Goal: Navigation & Orientation: Understand site structure

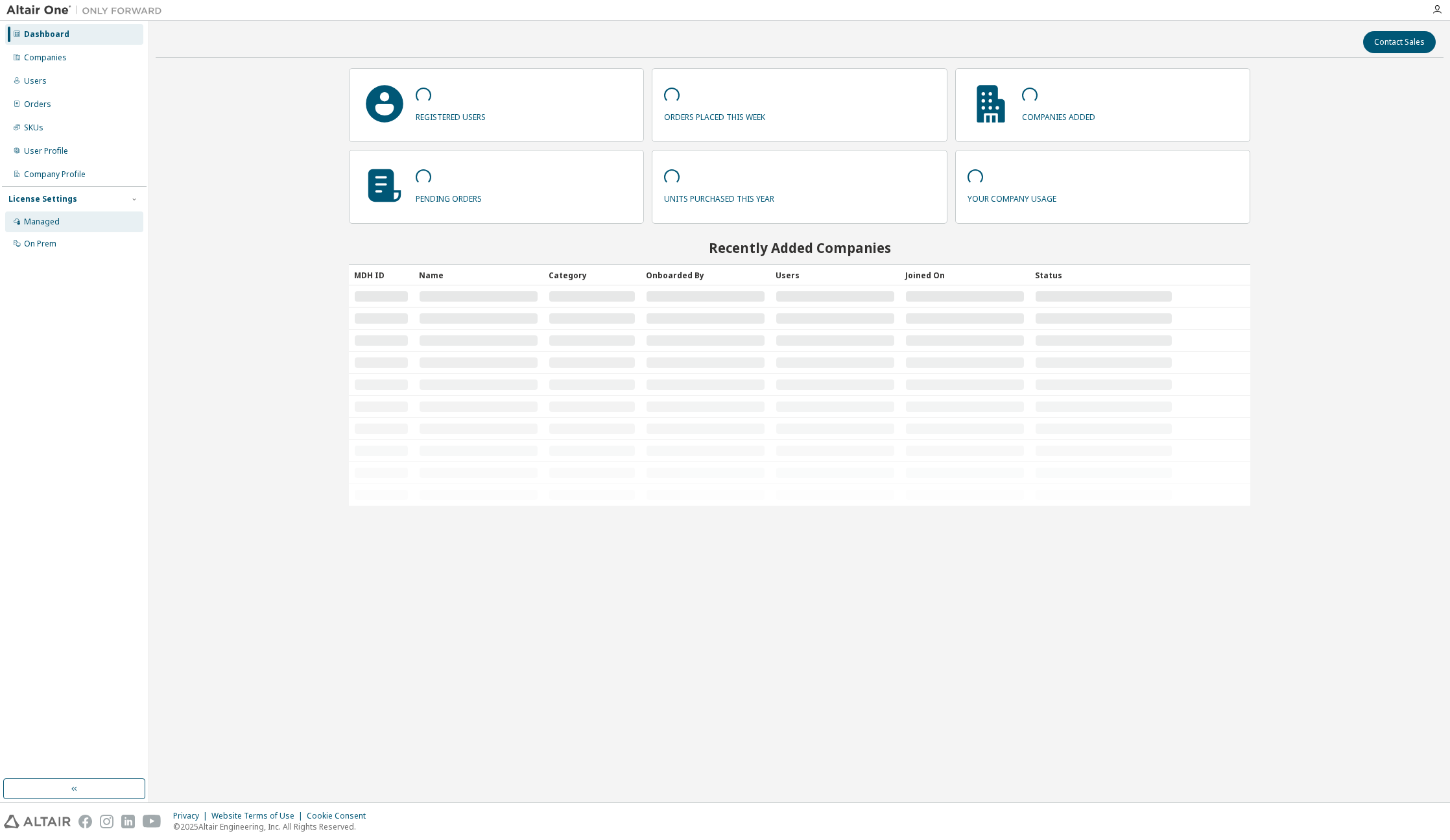
click at [45, 217] on div "Managed" at bounding box center [41, 221] width 36 height 11
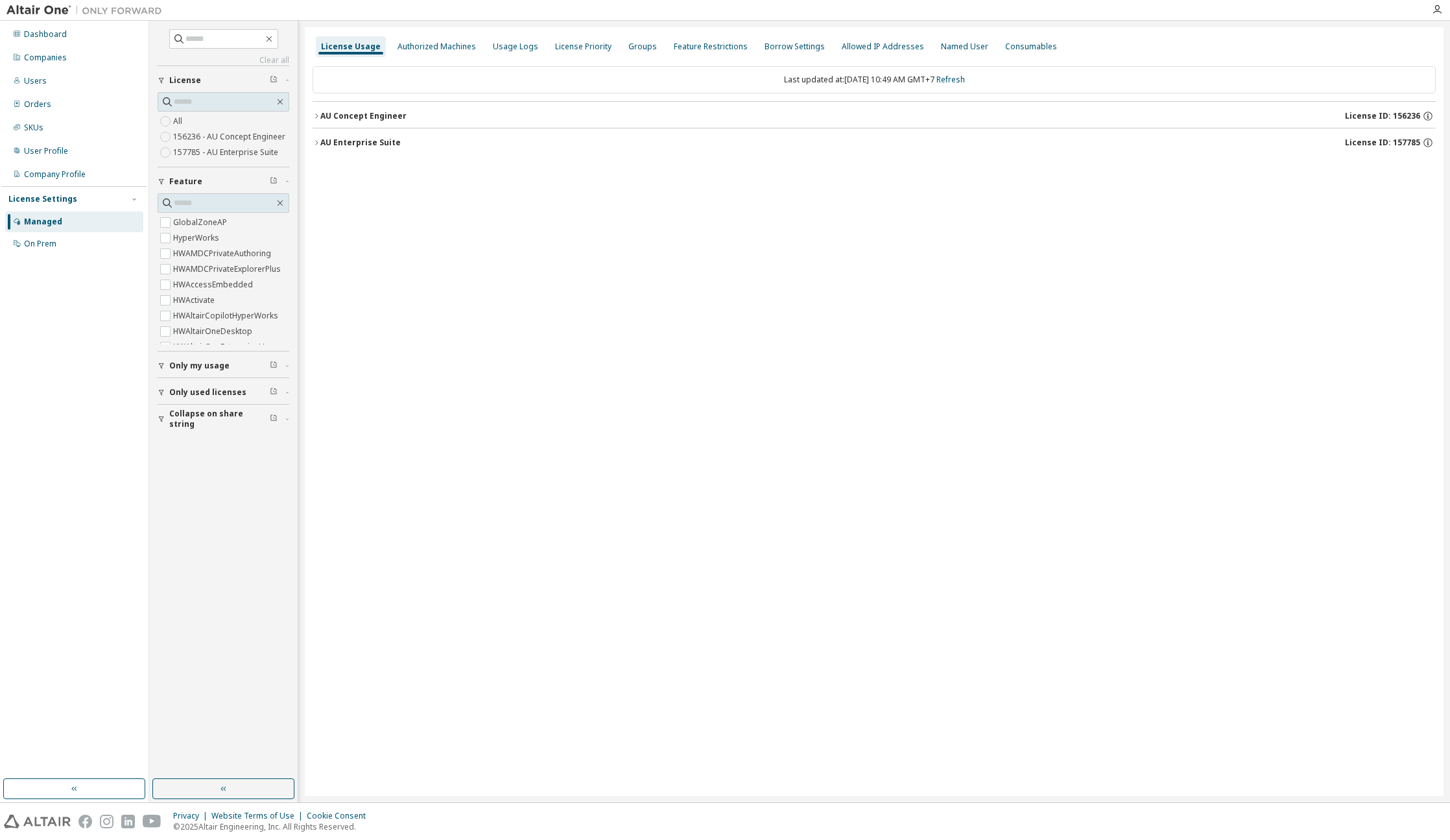
click at [229, 138] on label "156236 - AU Concept Engineer" at bounding box center [230, 136] width 114 height 15
click at [357, 123] on button "AU Concept Engineer License ID: 156236" at bounding box center [874, 116] width 1123 height 29
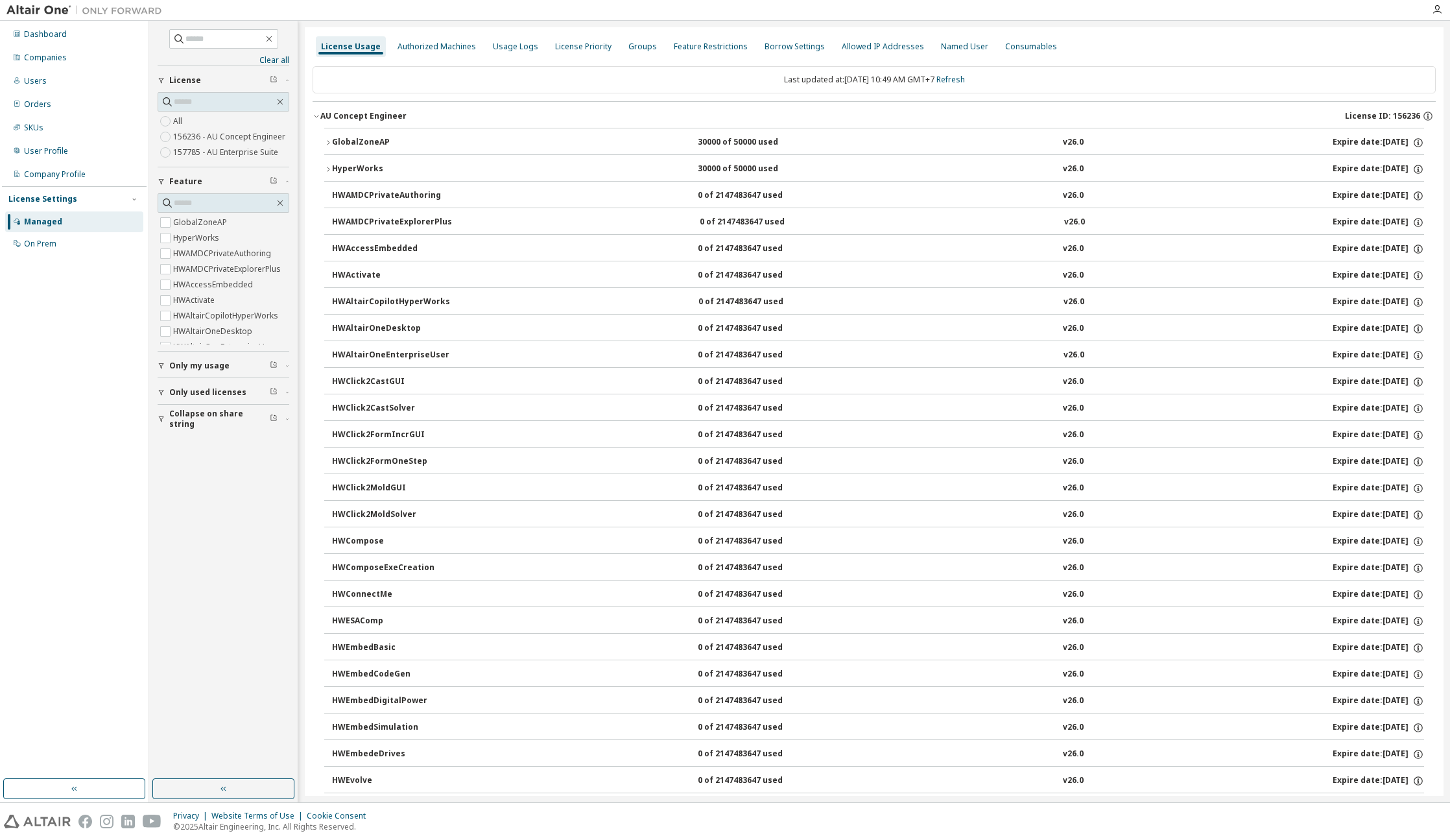
click at [358, 164] on div "HyperWorks" at bounding box center [389, 169] width 116 height 12
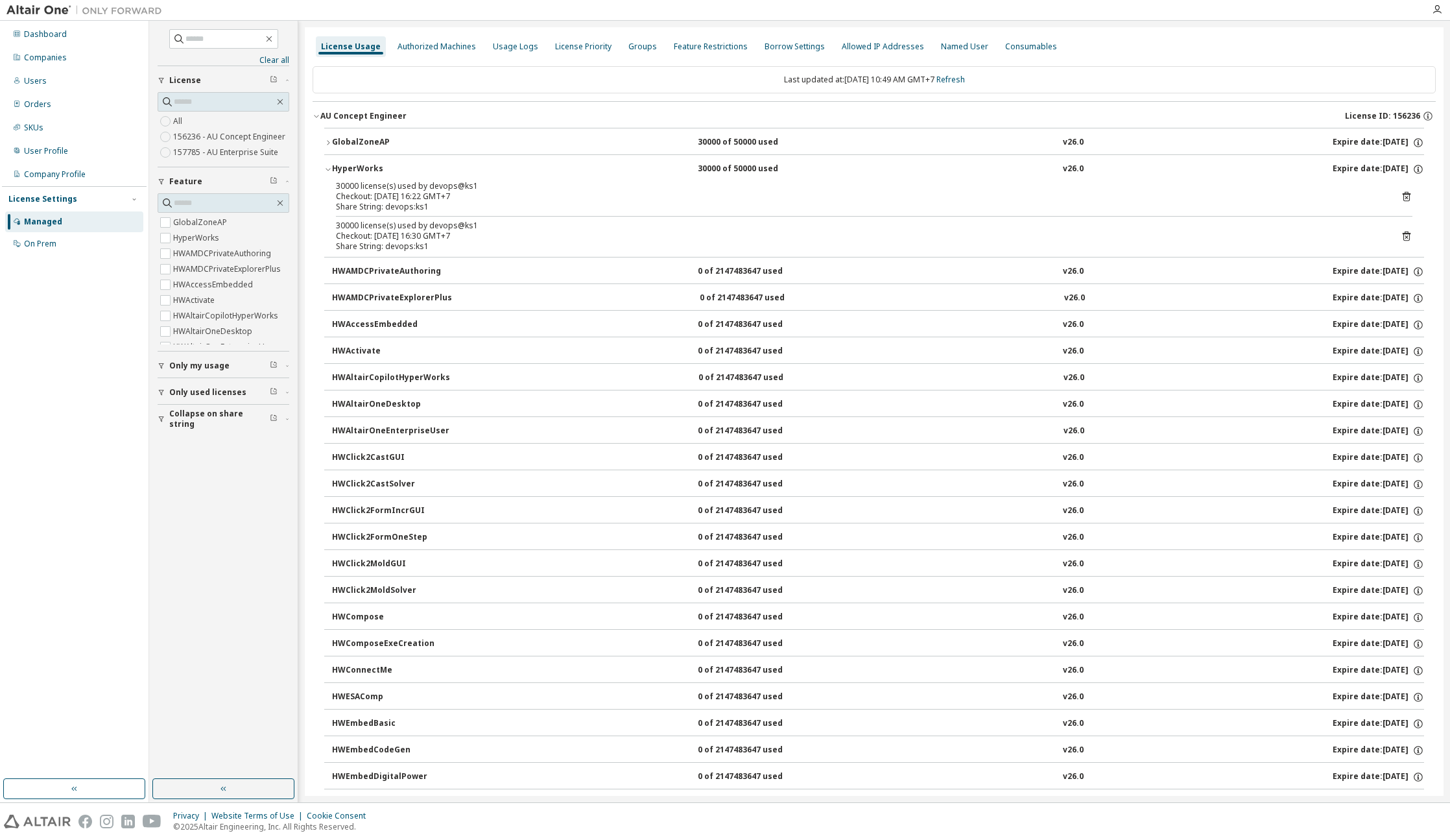
click at [358, 164] on div "HyperWorks" at bounding box center [389, 169] width 116 height 12
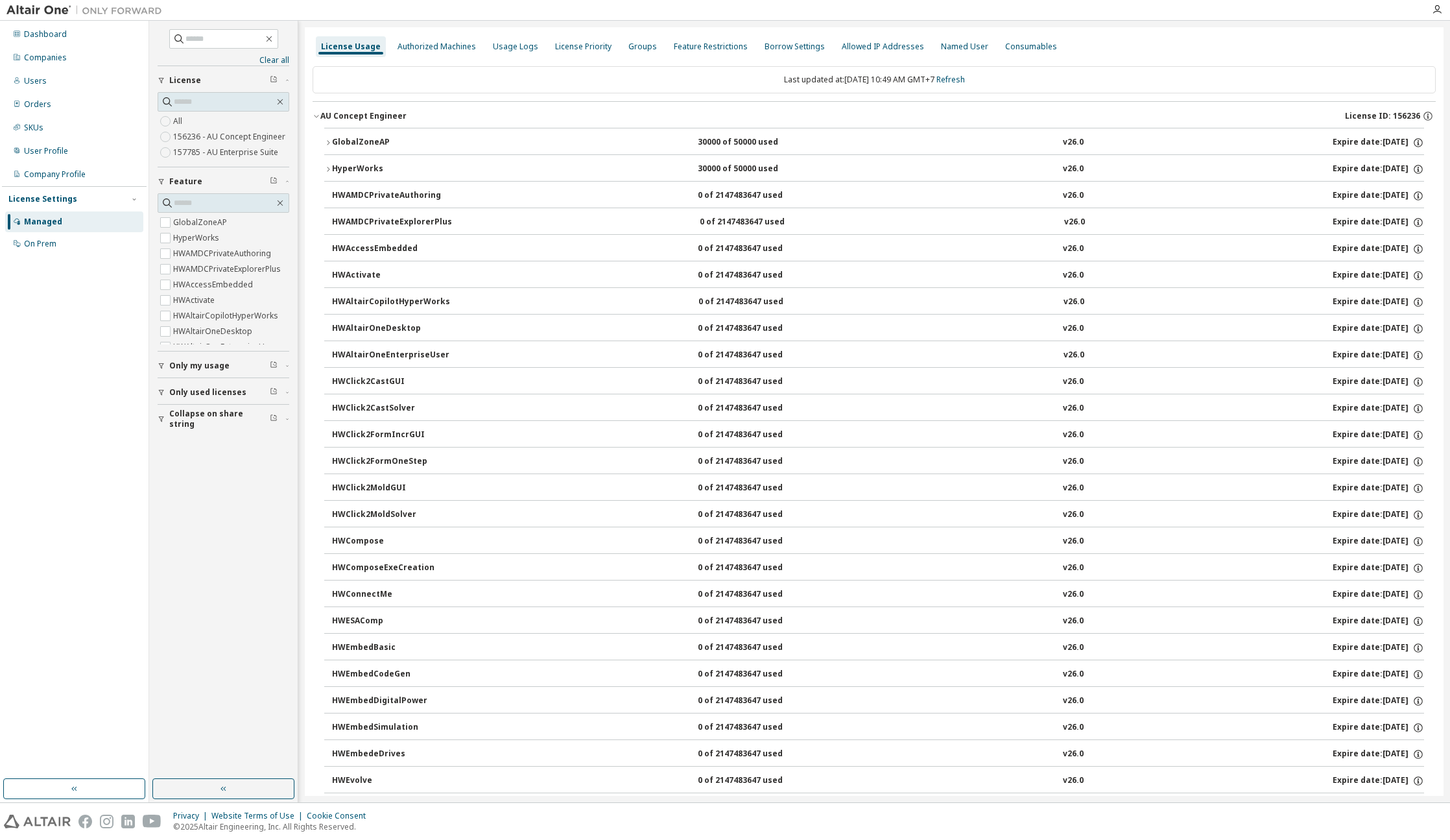
click at [369, 111] on div "AU Concept Engineer" at bounding box center [363, 115] width 87 height 11
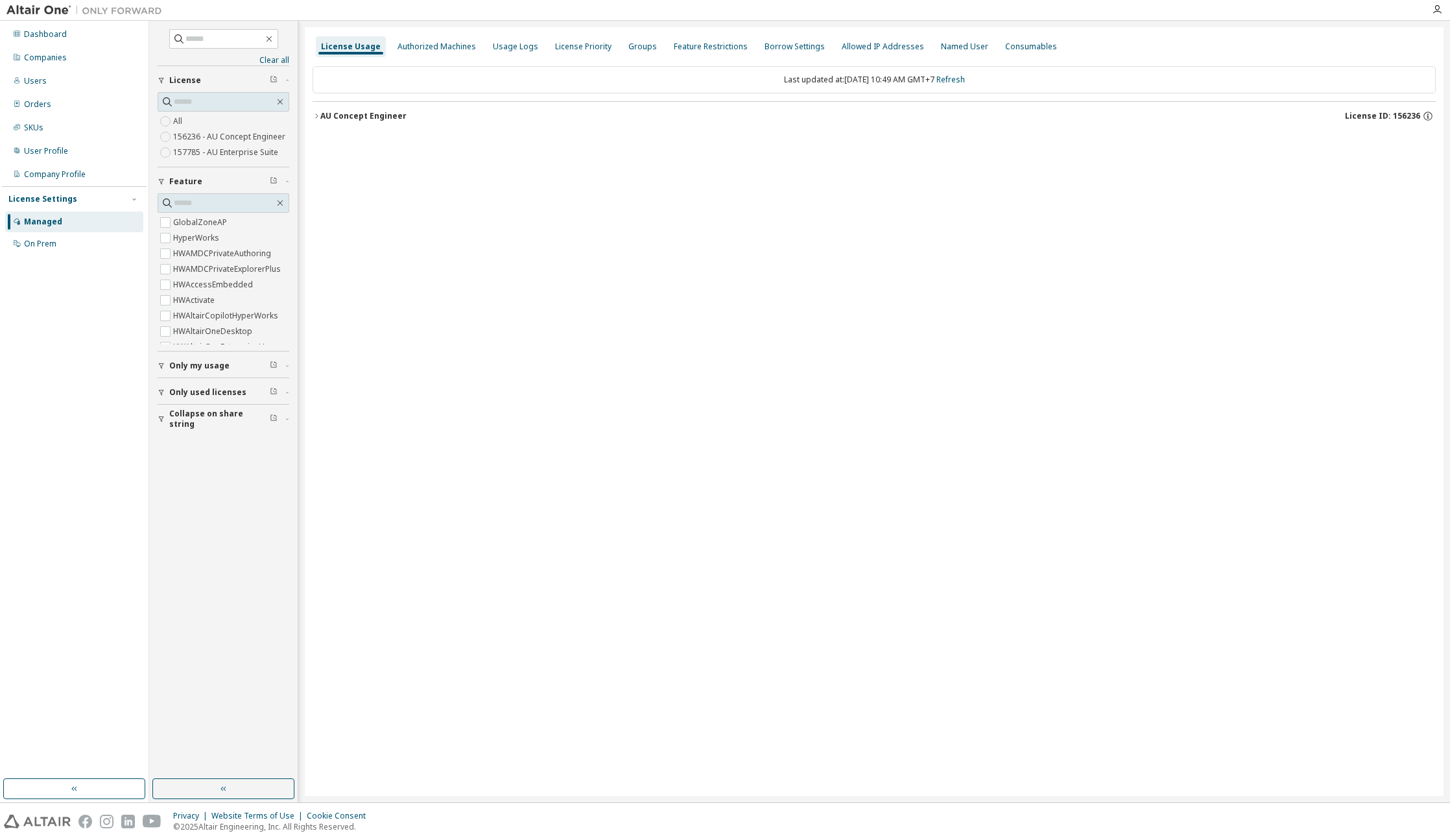
click at [230, 151] on label "157785 - AU Enterprise Suite" at bounding box center [227, 152] width 108 height 15
click at [358, 123] on button "AU Enterprise Suite License ID: 157785" at bounding box center [874, 116] width 1123 height 29
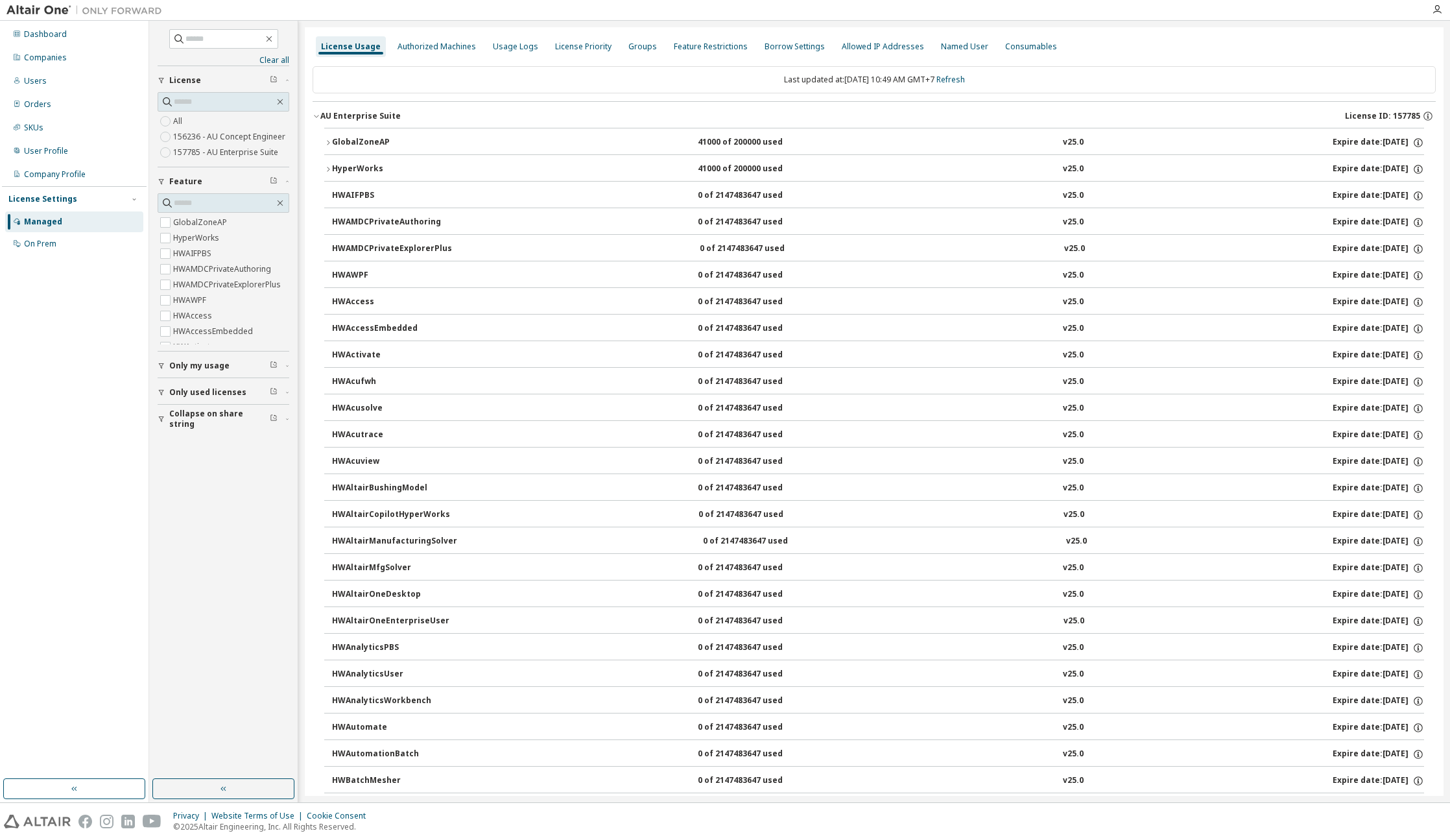
click at [408, 171] on div "HyperWorks" at bounding box center [389, 169] width 116 height 12
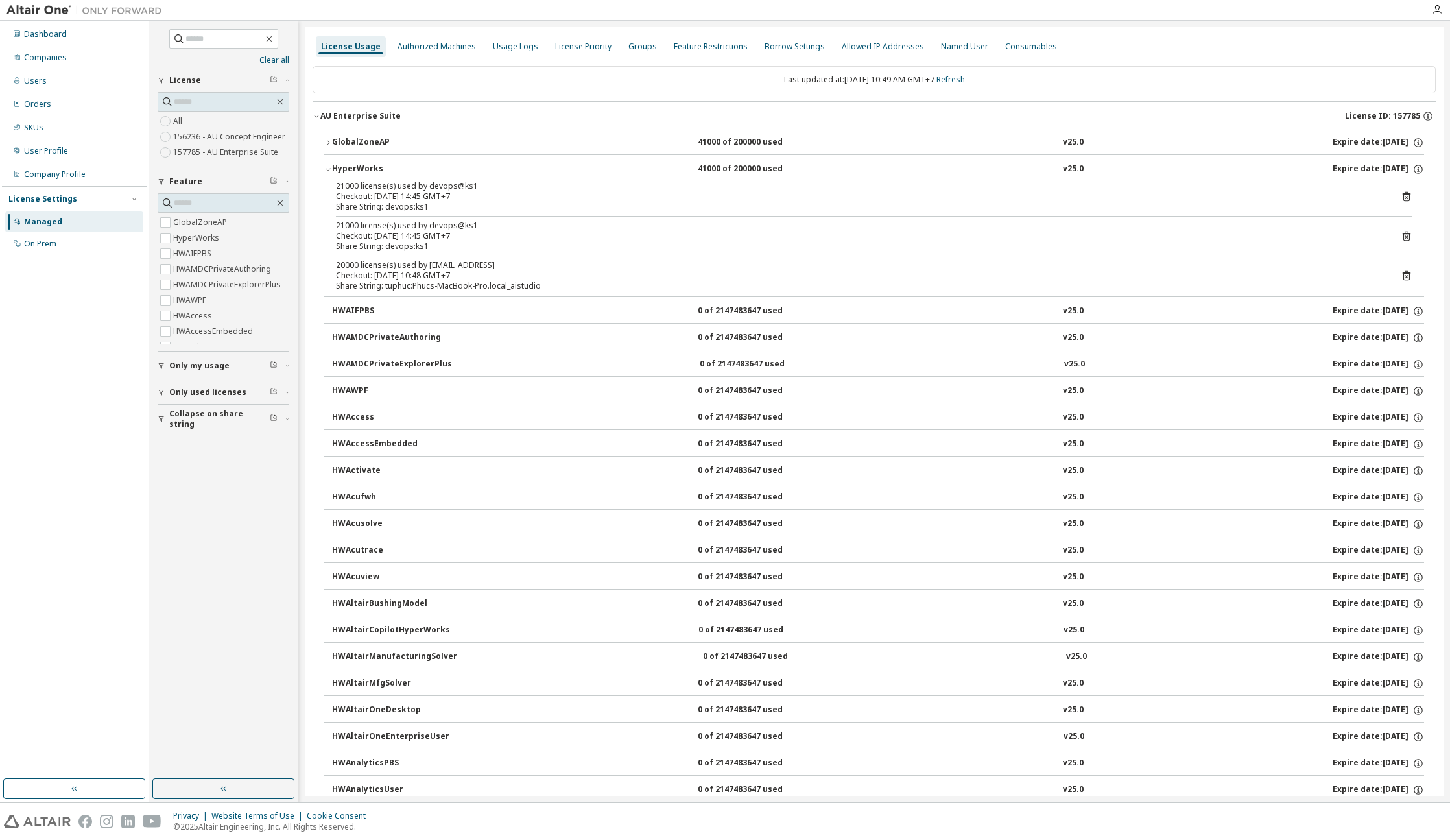
click at [408, 172] on div "HyperWorks" at bounding box center [389, 169] width 116 height 12
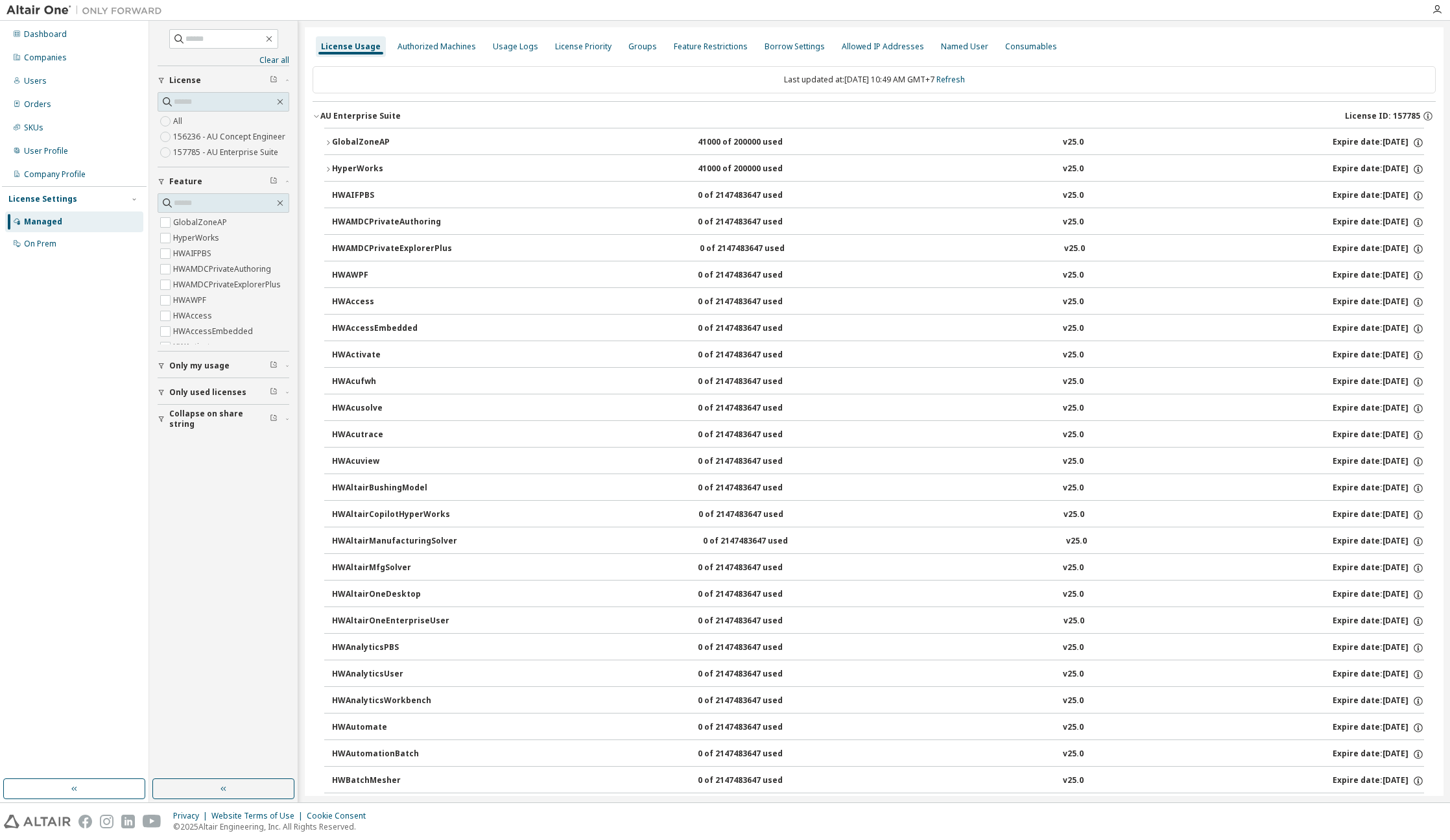
click at [1063, 144] on div "v25.0" at bounding box center [1074, 142] width 21 height 12
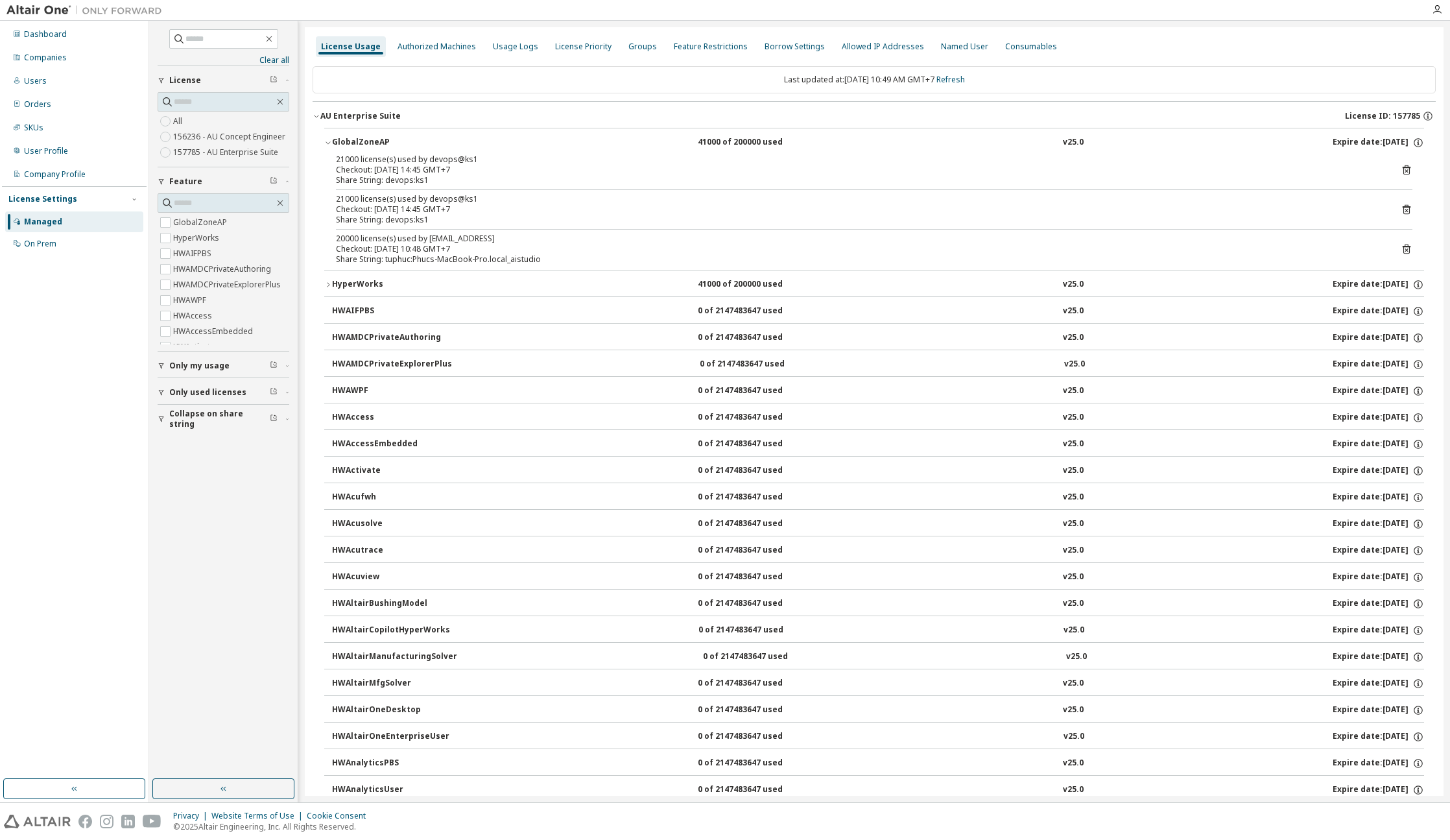
click at [1063, 144] on div "v25.0" at bounding box center [1074, 142] width 21 height 12
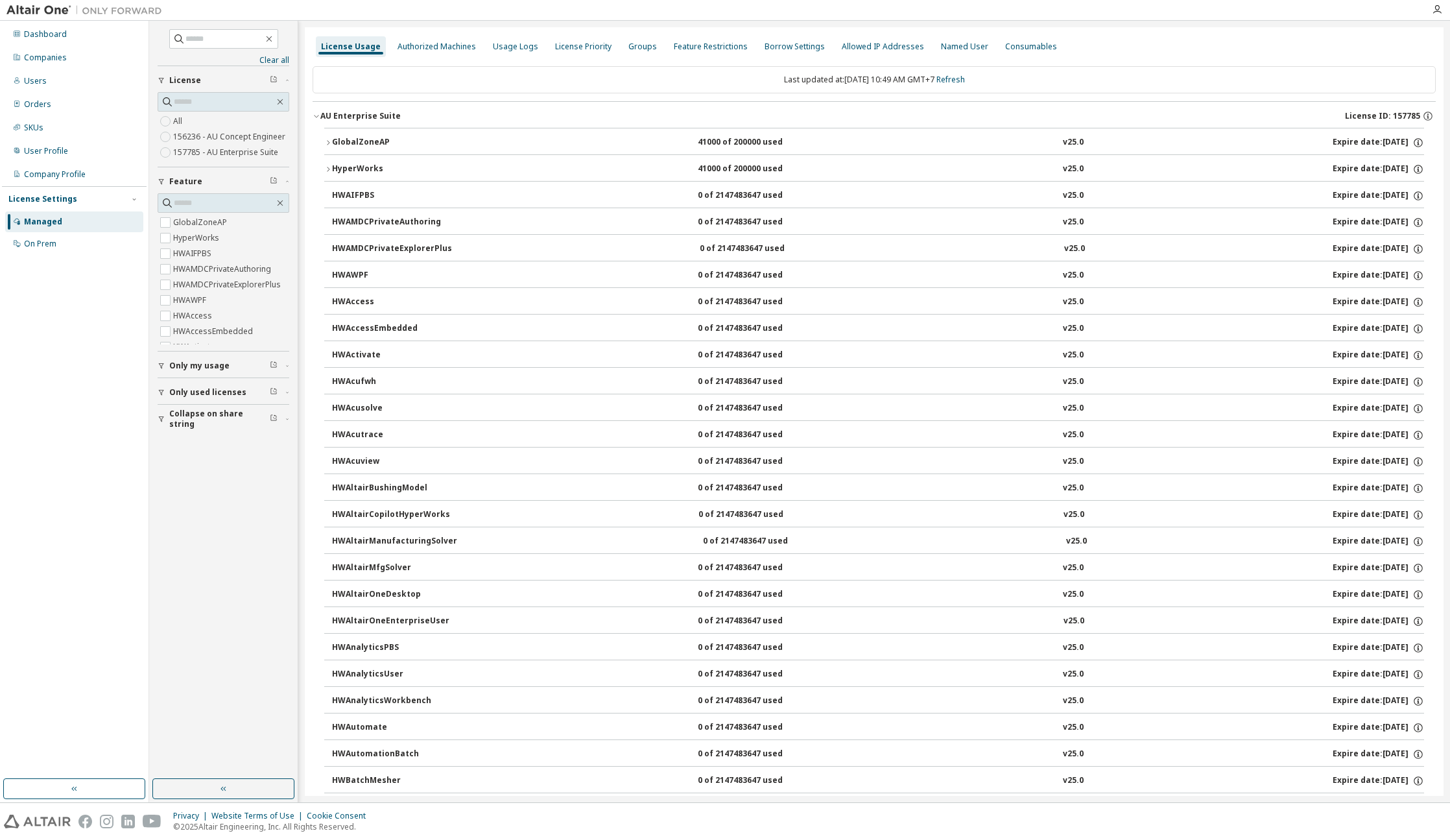
click at [455, 105] on button "AU Enterprise Suite License ID: 157785" at bounding box center [874, 116] width 1123 height 29
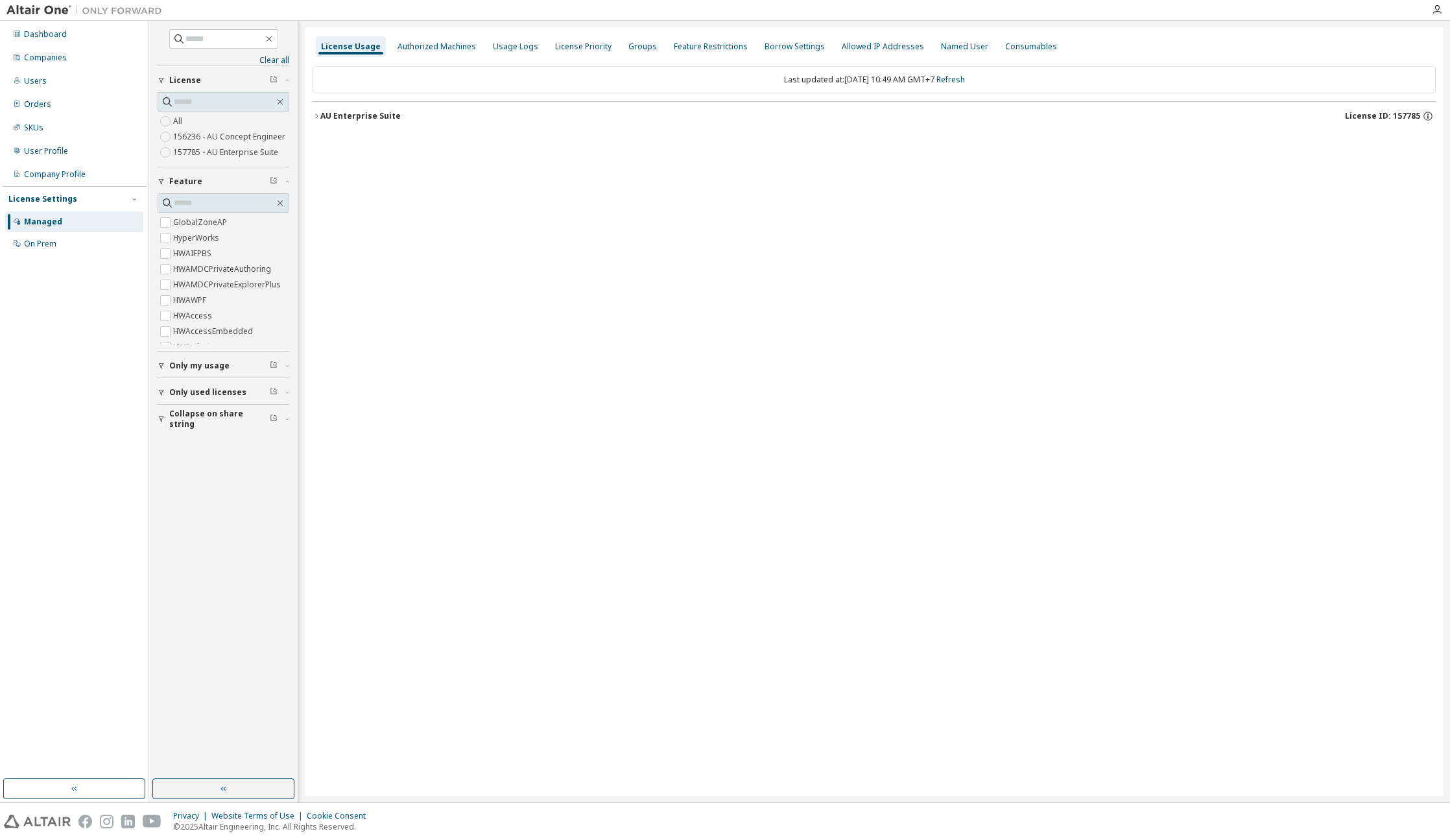
click at [224, 424] on button "Collapse on share string" at bounding box center [223, 419] width 132 height 29
click at [507, 51] on div "Usage Logs" at bounding box center [515, 46] width 45 height 11
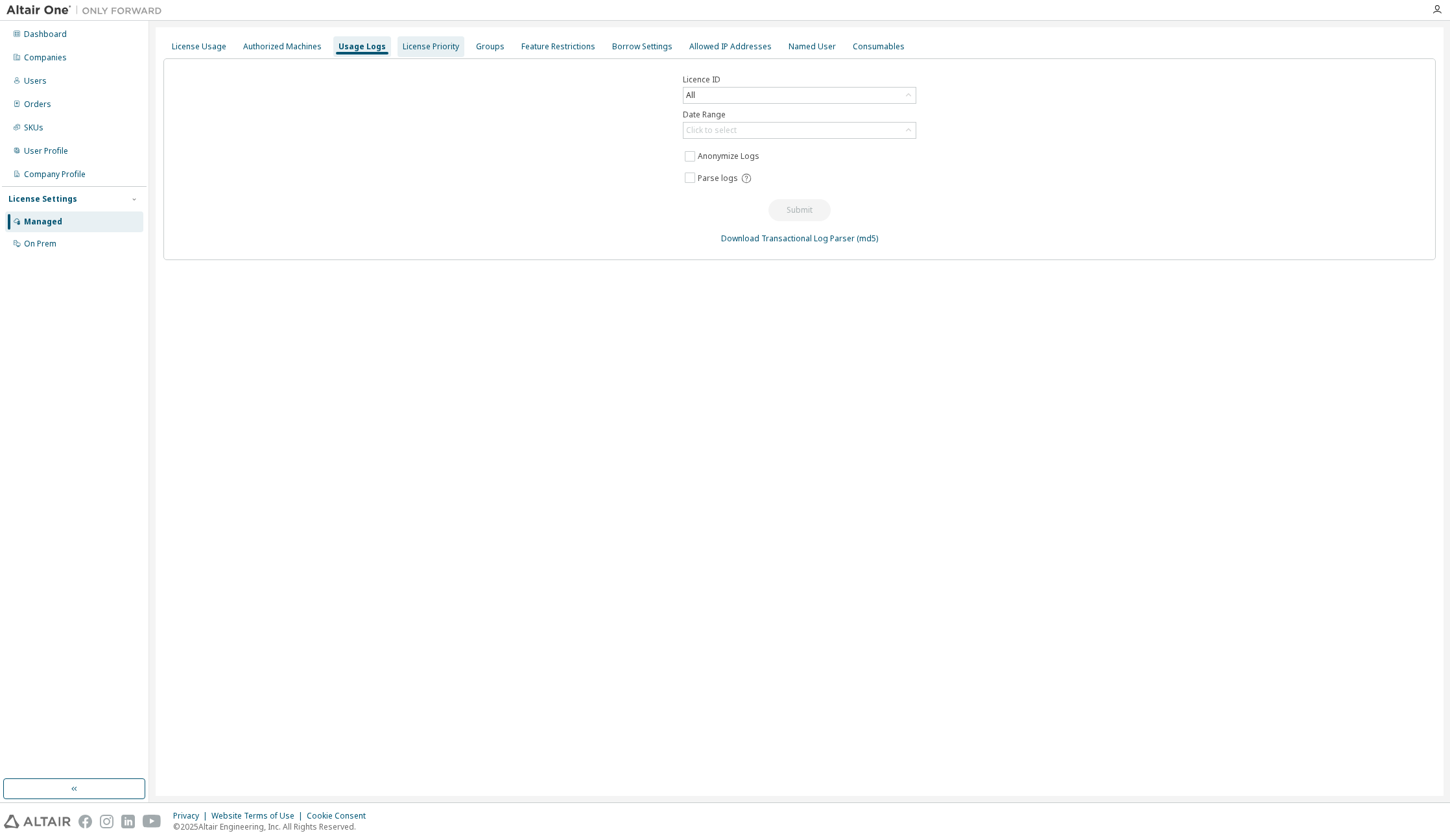
click at [433, 43] on div "License Priority" at bounding box center [431, 46] width 57 height 11
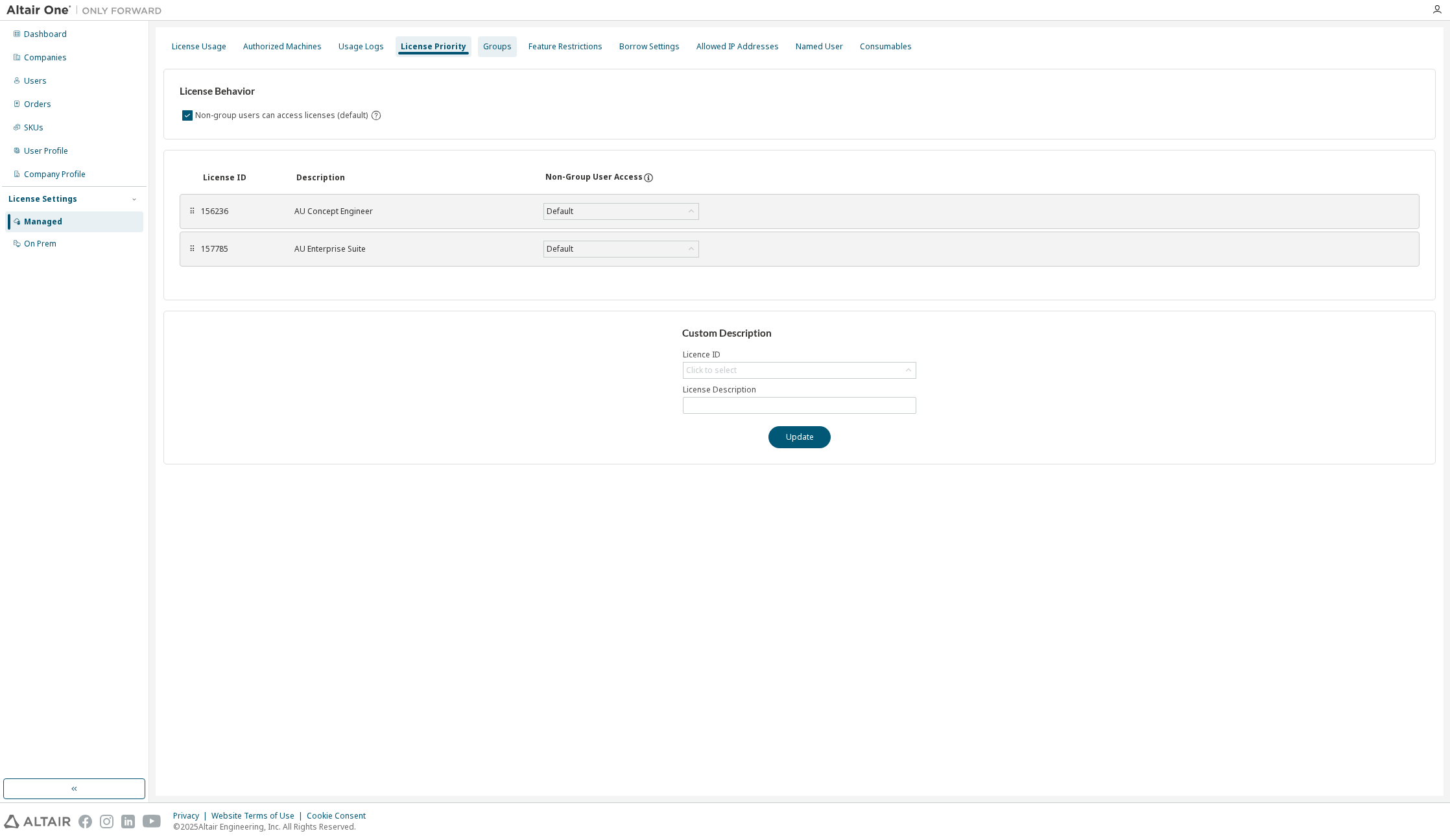
click at [484, 50] on div "Groups" at bounding box center [498, 46] width 29 height 11
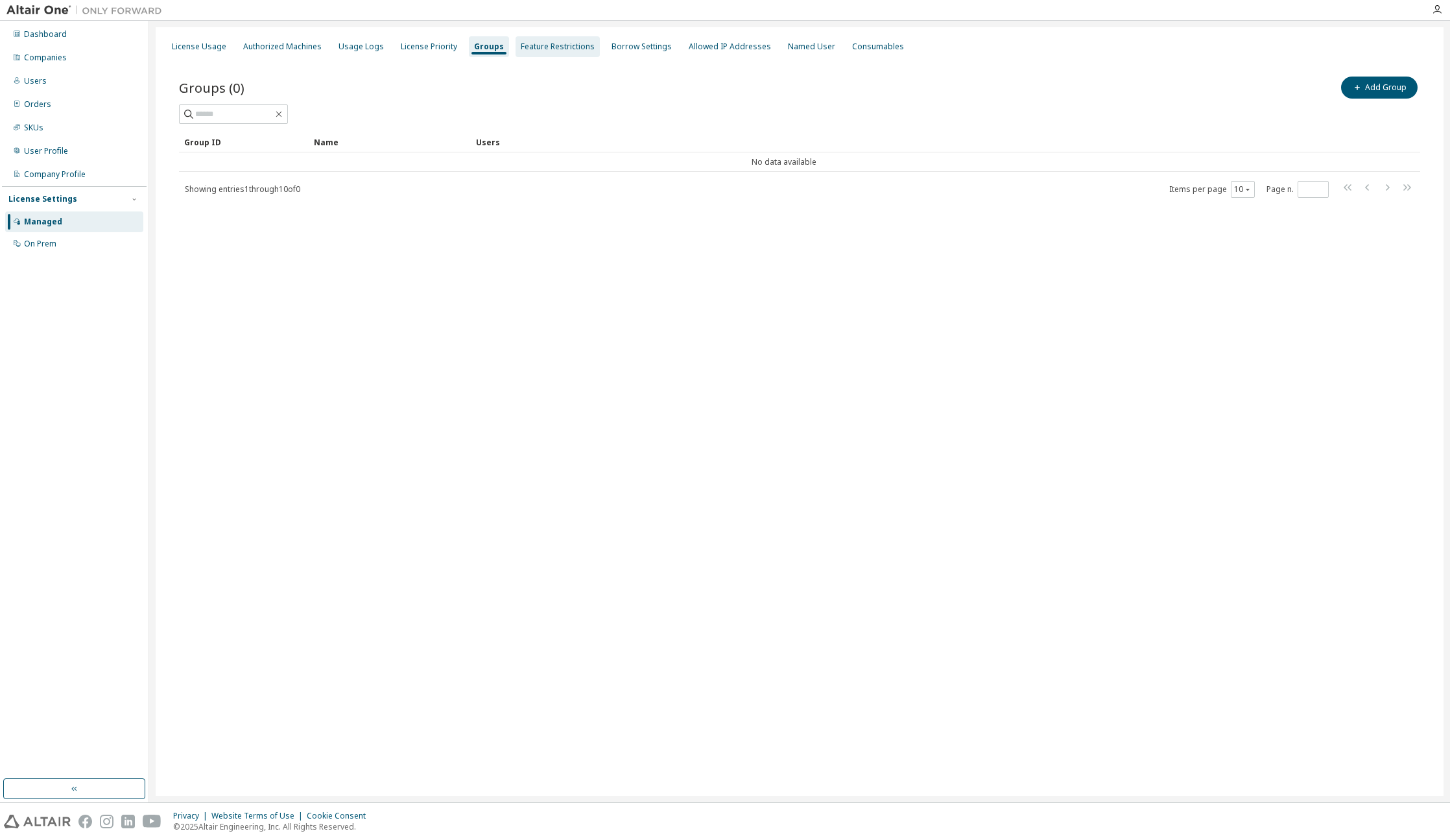
click at [533, 52] on div "Feature Restrictions" at bounding box center [558, 47] width 85 height 21
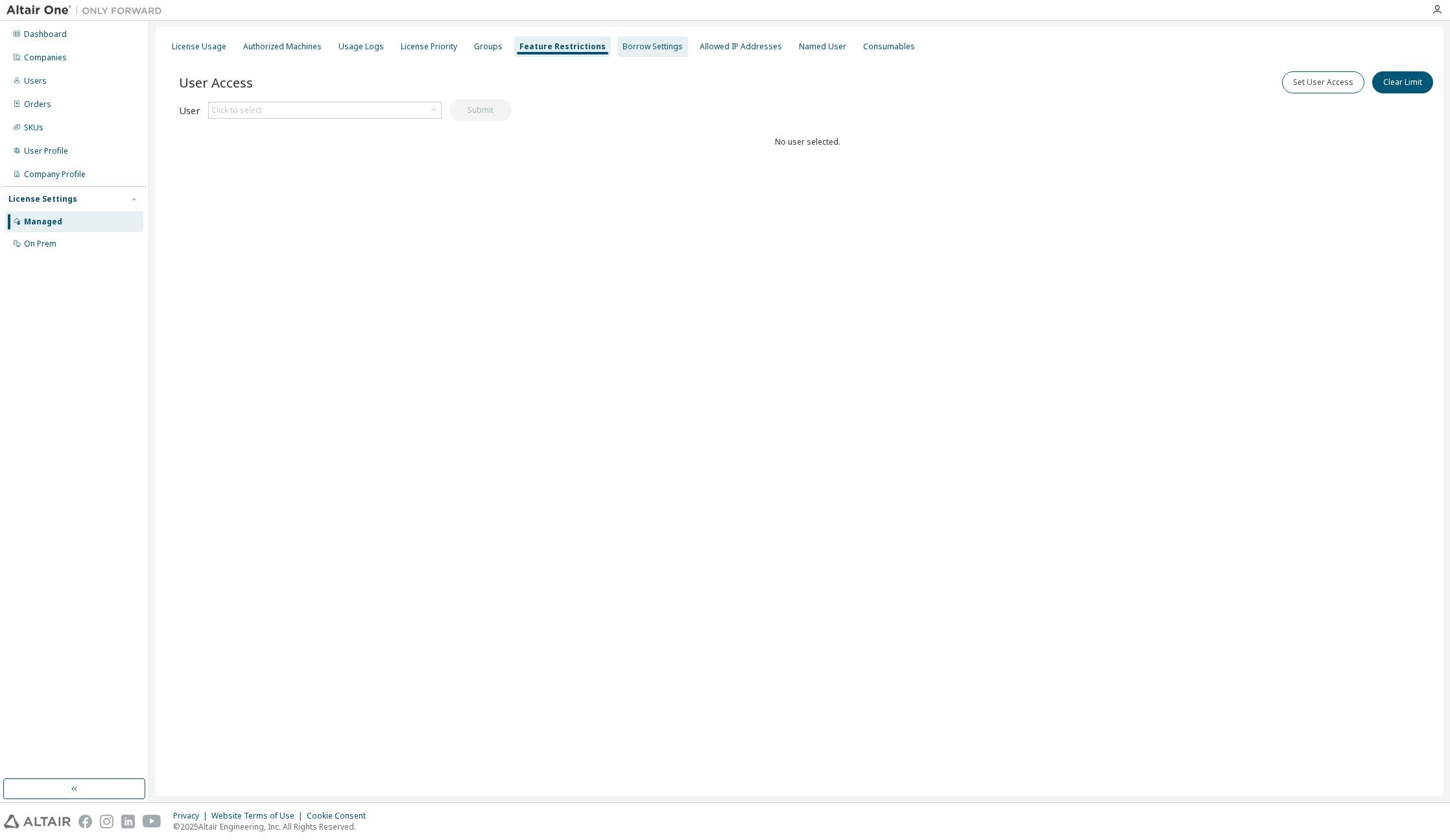
click at [631, 51] on div "Borrow Settings" at bounding box center [653, 46] width 61 height 11
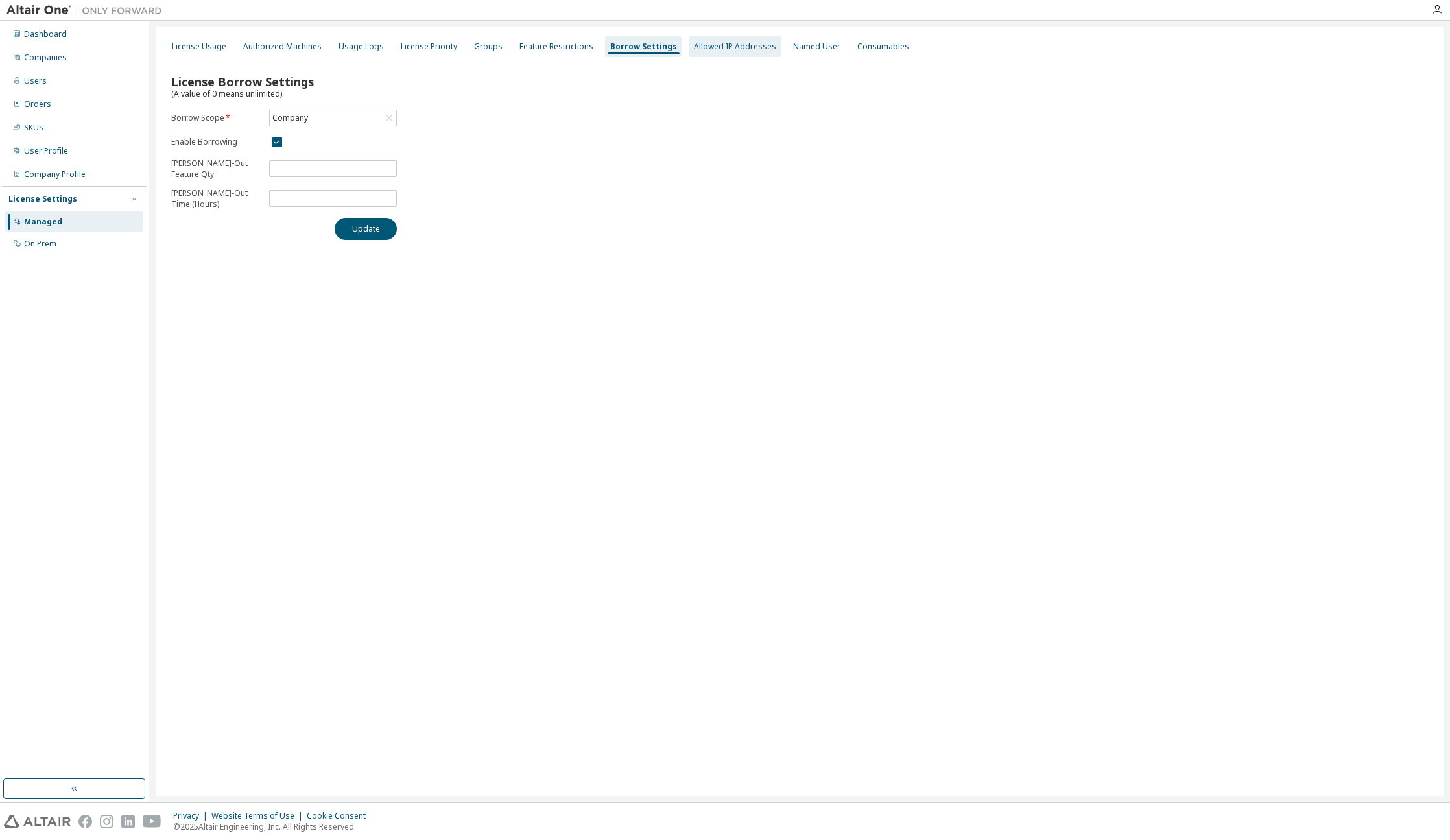
click at [727, 49] on div "Allowed IP Addresses" at bounding box center [736, 46] width 83 height 11
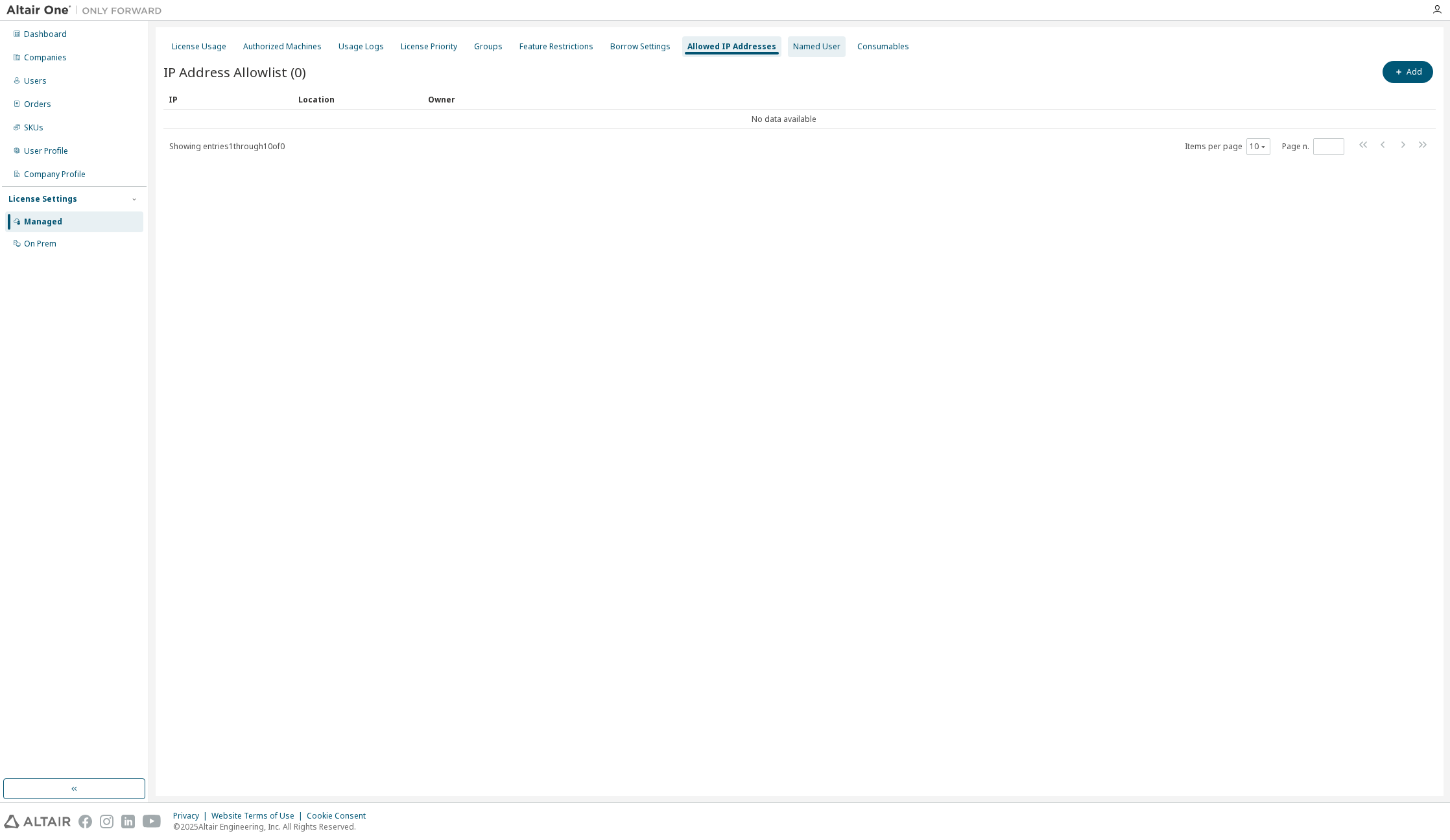
click at [812, 51] on div "Named User" at bounding box center [816, 46] width 47 height 11
click at [890, 55] on div "License Usage Authorized Machines Usage Logs License Priority Groups Feature Re…" at bounding box center [800, 46] width 1273 height 23
click at [887, 55] on div "Consumables" at bounding box center [881, 47] width 62 height 21
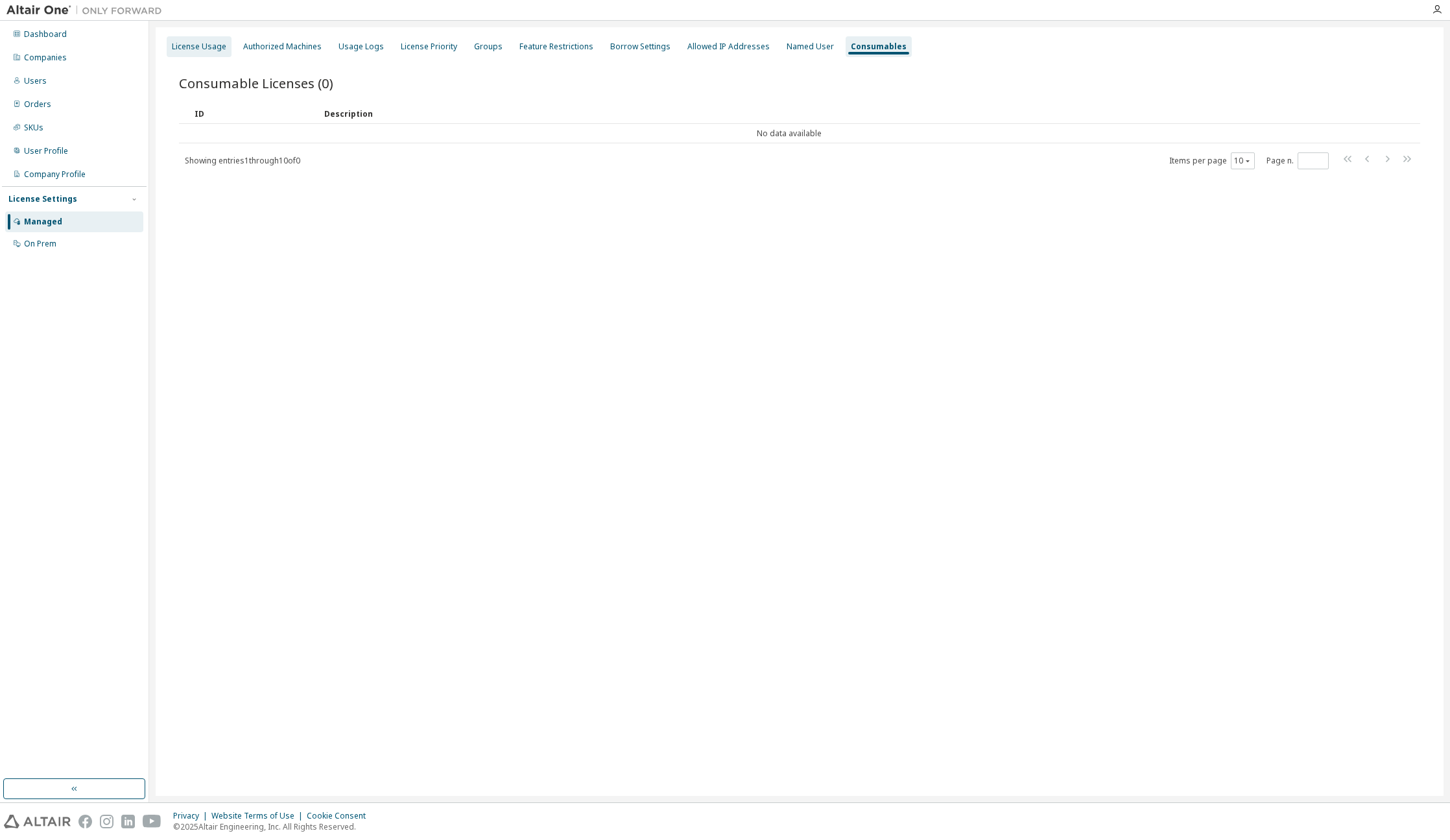
click at [201, 53] on div "License Usage" at bounding box center [198, 47] width 64 height 21
